Goal: Task Accomplishment & Management: Manage account settings

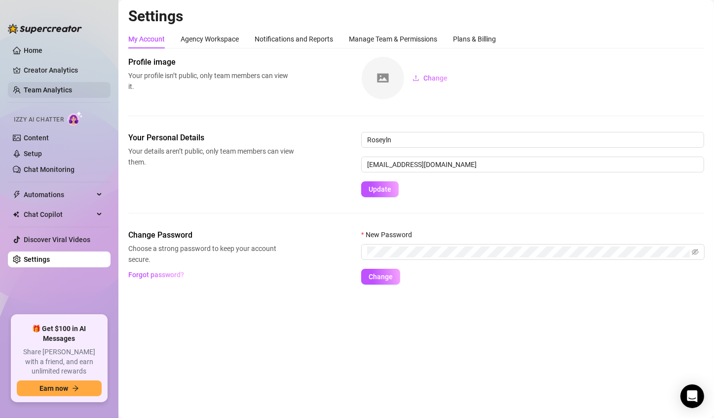
click at [47, 89] on link "Team Analytics" at bounding box center [48, 90] width 48 height 8
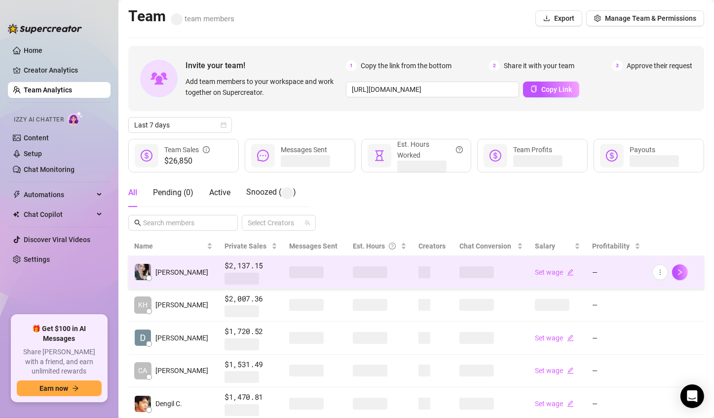
click at [369, 275] on span at bounding box center [370, 272] width 35 height 12
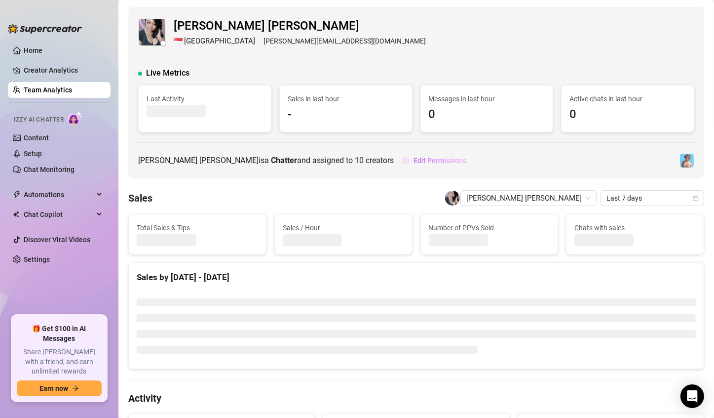
click at [414, 163] on span "Edit Permissions" at bounding box center [440, 161] width 53 height 8
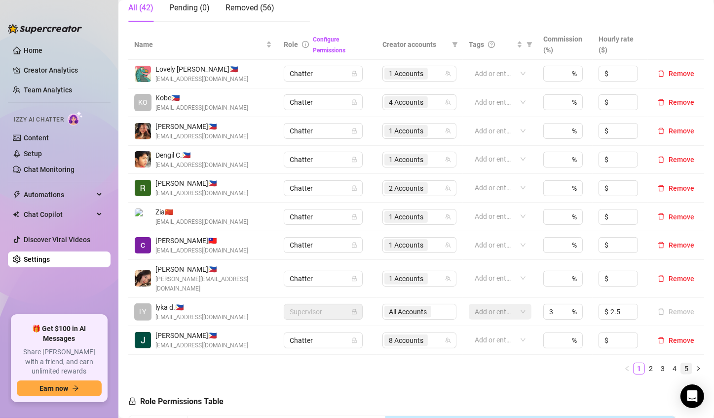
scroll to position [198, 0]
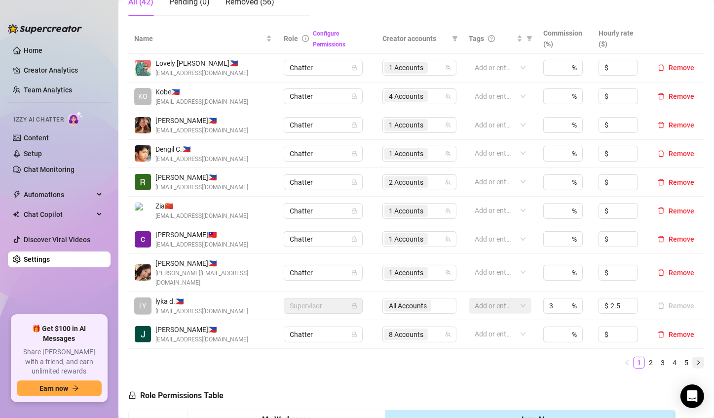
click at [696, 359] on icon "right" at bounding box center [699, 362] width 6 height 6
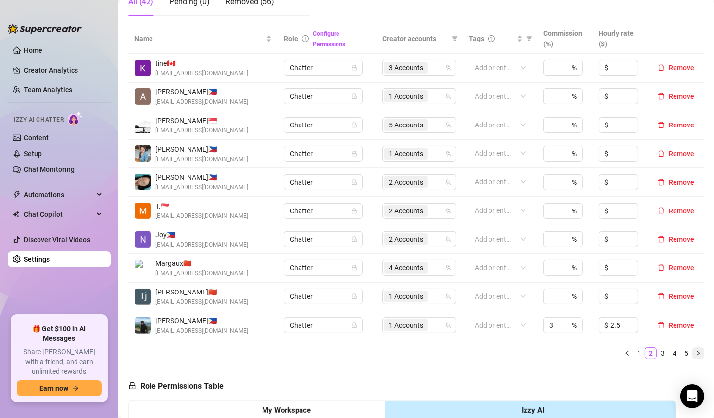
click at [696, 352] on icon "right" at bounding box center [699, 353] width 6 height 6
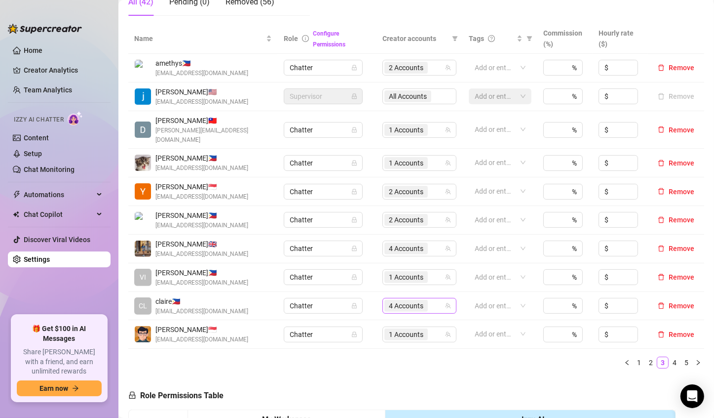
click at [404, 300] on span "4 Accounts" at bounding box center [406, 305] width 35 height 11
